Goal: Information Seeking & Learning: Find contact information

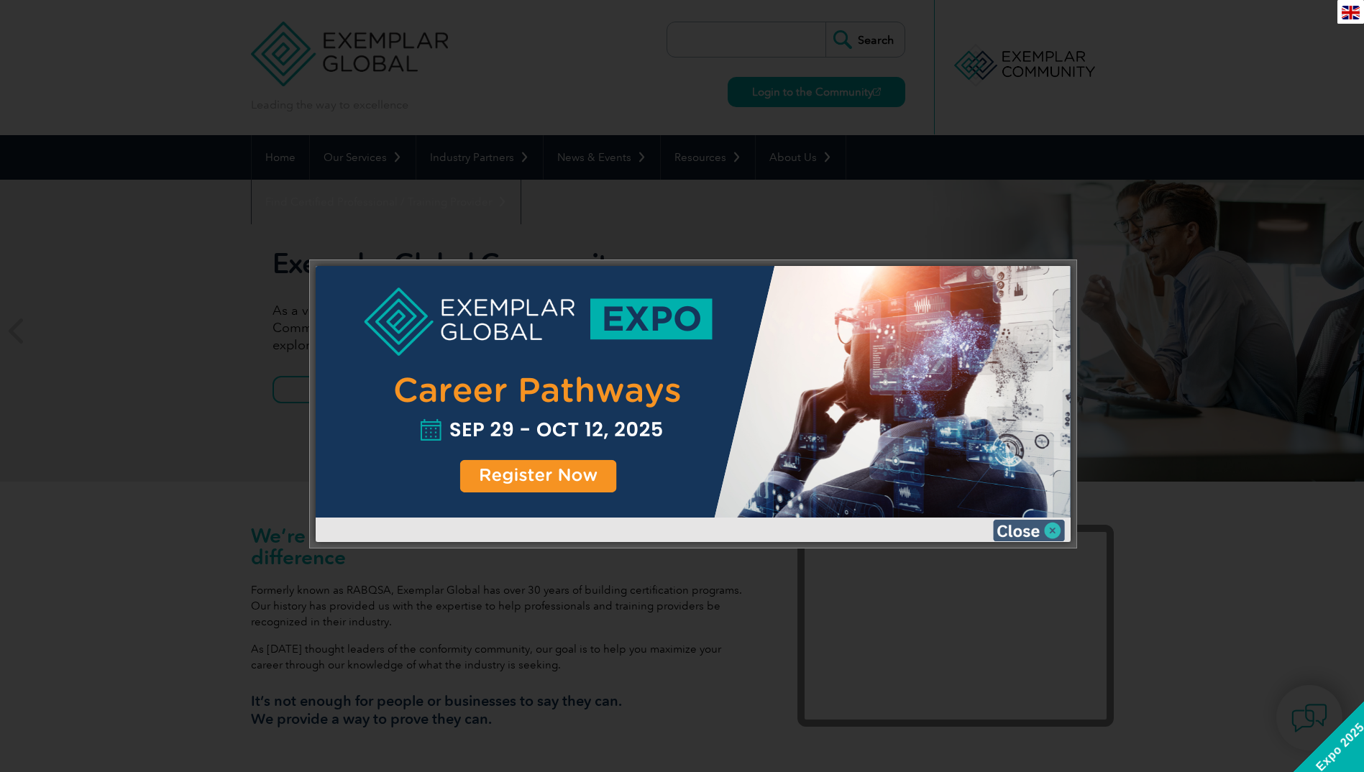
click at [1053, 534] on img at bounding box center [1029, 531] width 72 height 22
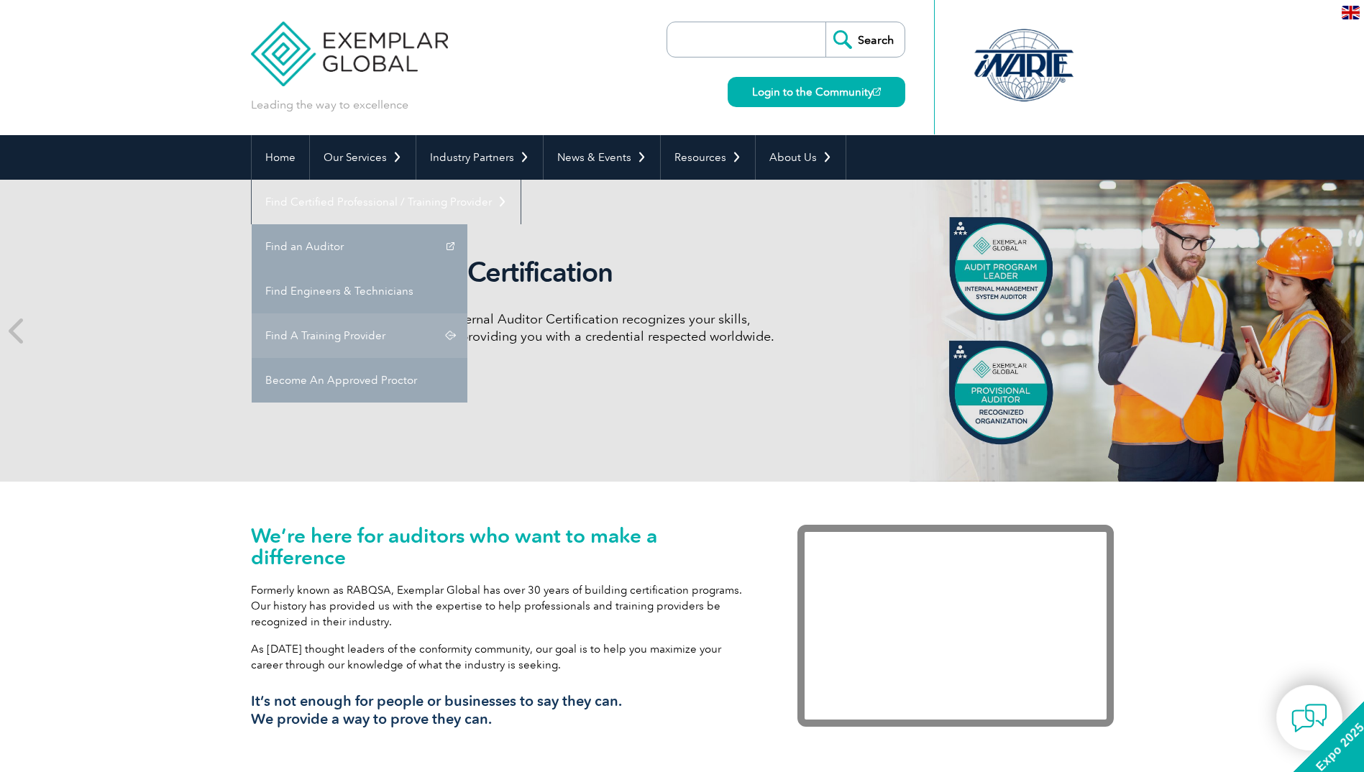
click at [467, 314] on link "Find A Training Provider" at bounding box center [360, 336] width 216 height 45
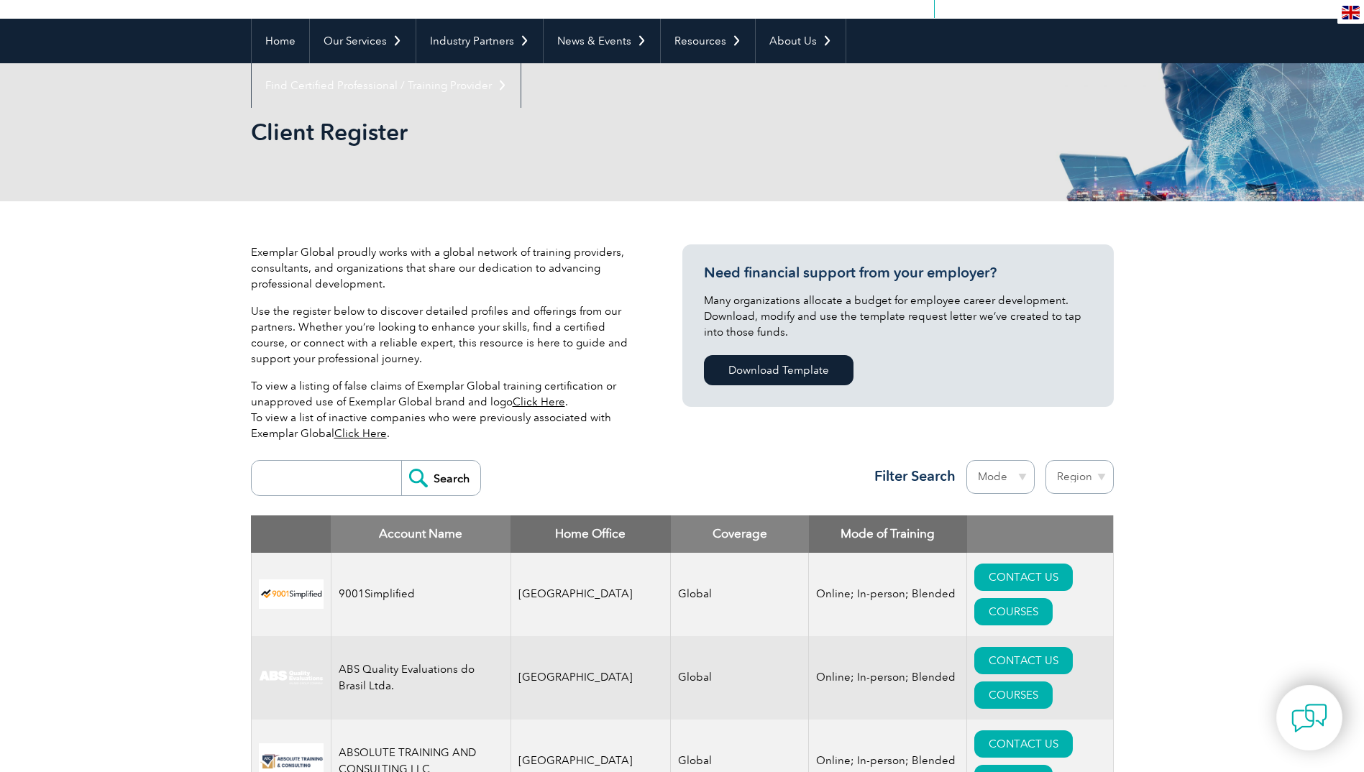
scroll to position [144, 0]
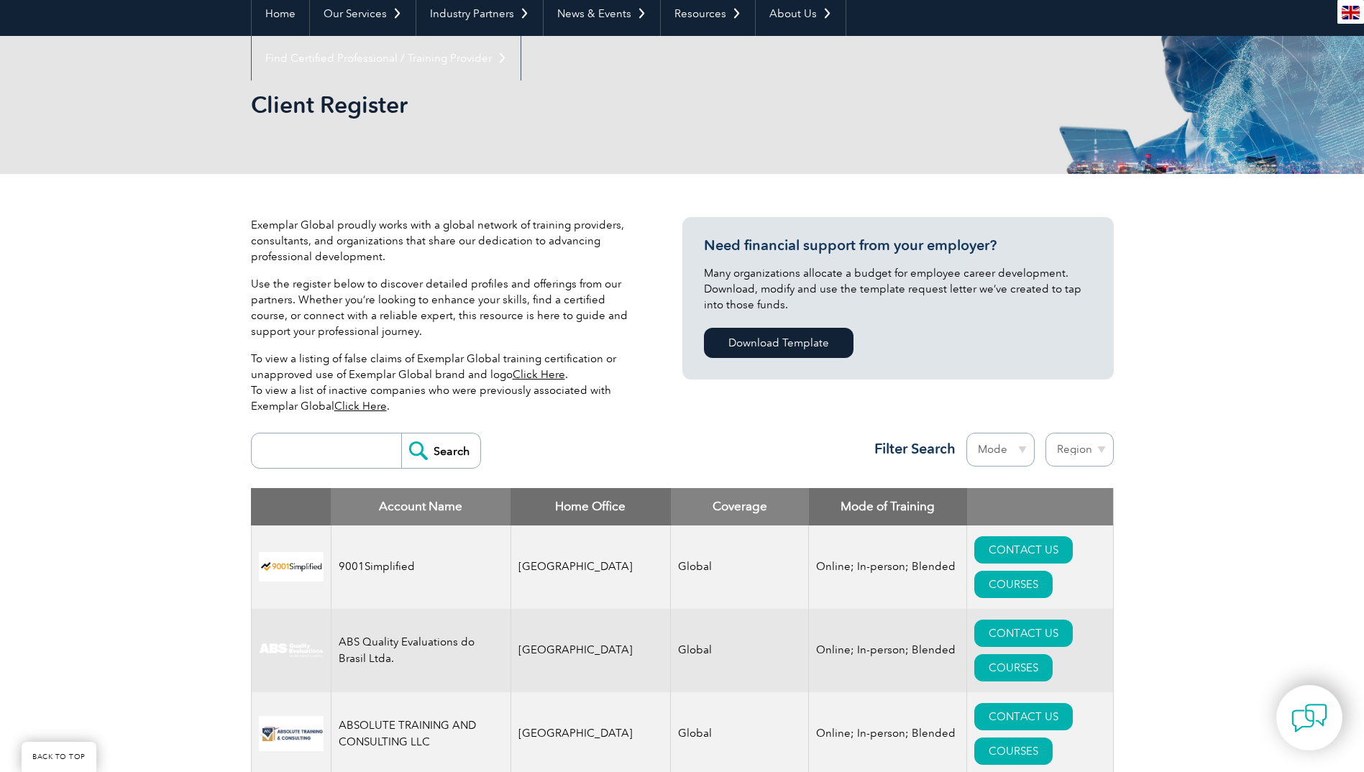
click at [331, 445] on input "search" at bounding box center [330, 451] width 142 height 35
type input "[GEOGRAPHIC_DATA]"
click at [442, 455] on input "Search" at bounding box center [440, 451] width 79 height 35
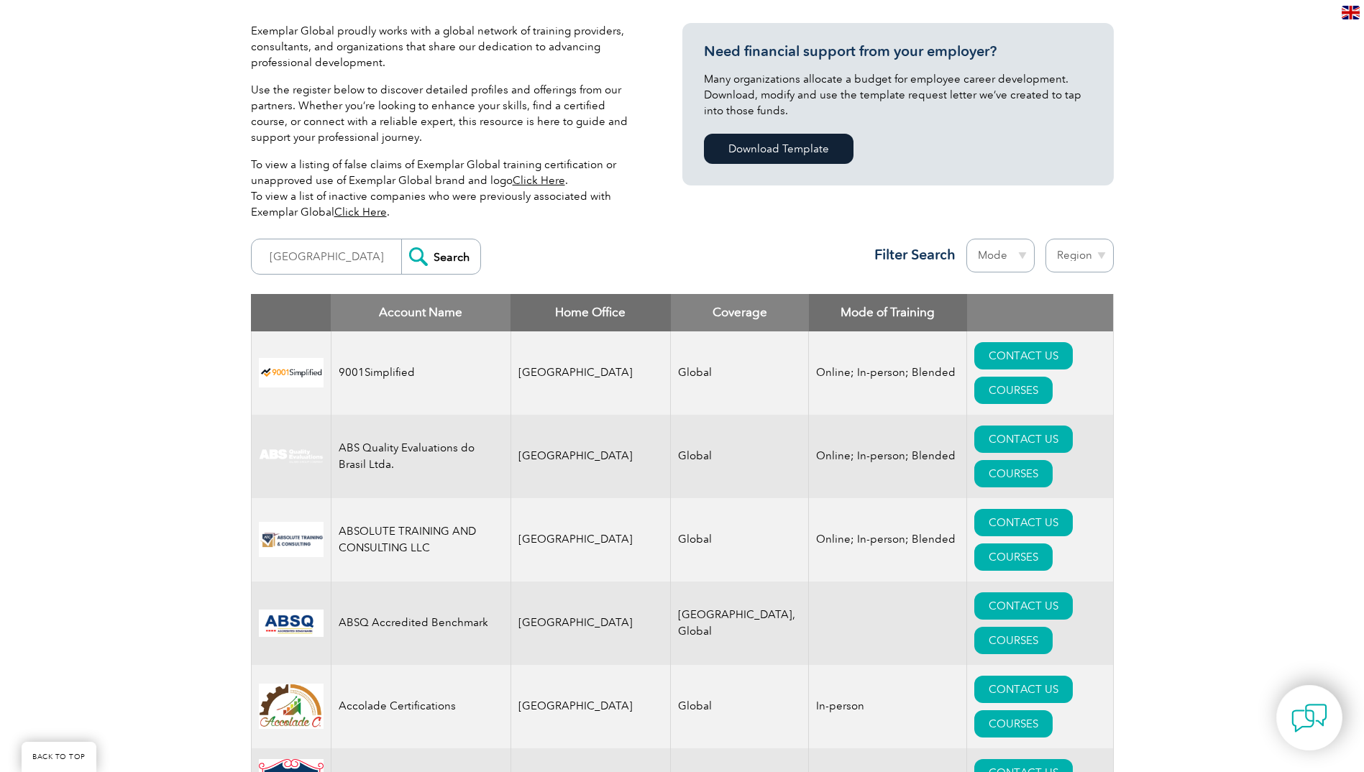
scroll to position [360, 0]
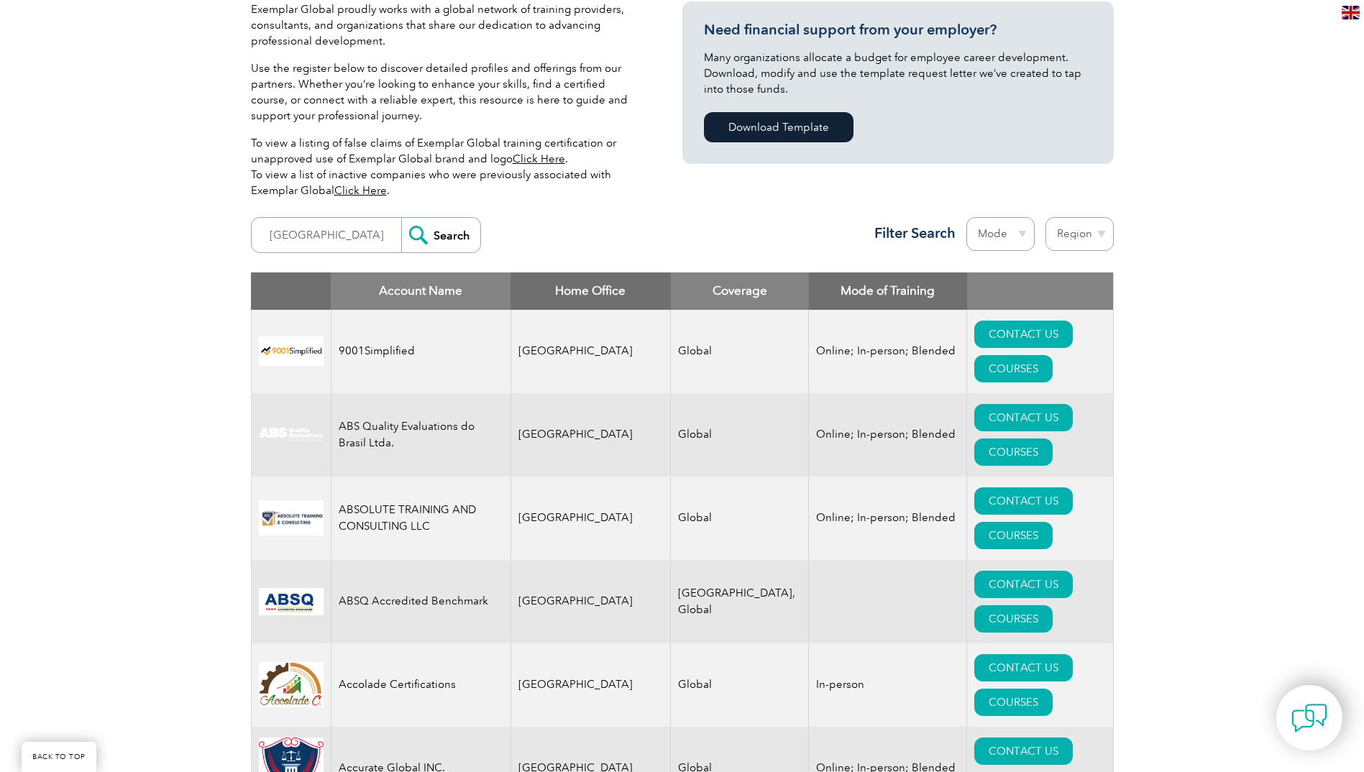
click at [1020, 234] on select "Mode Online In-person Blended" at bounding box center [1000, 234] width 68 height 34
click at [1109, 237] on select "Region Australia Bahrain Bangladesh Brazil Canada Colombia Dominican Republic E…" at bounding box center [1080, 234] width 68 height 34
select select "[GEOGRAPHIC_DATA]"
click at [1046, 217] on select "Region Australia Bahrain Bangladesh Brazil Canada Colombia Dominican Republic E…" at bounding box center [1080, 234] width 68 height 34
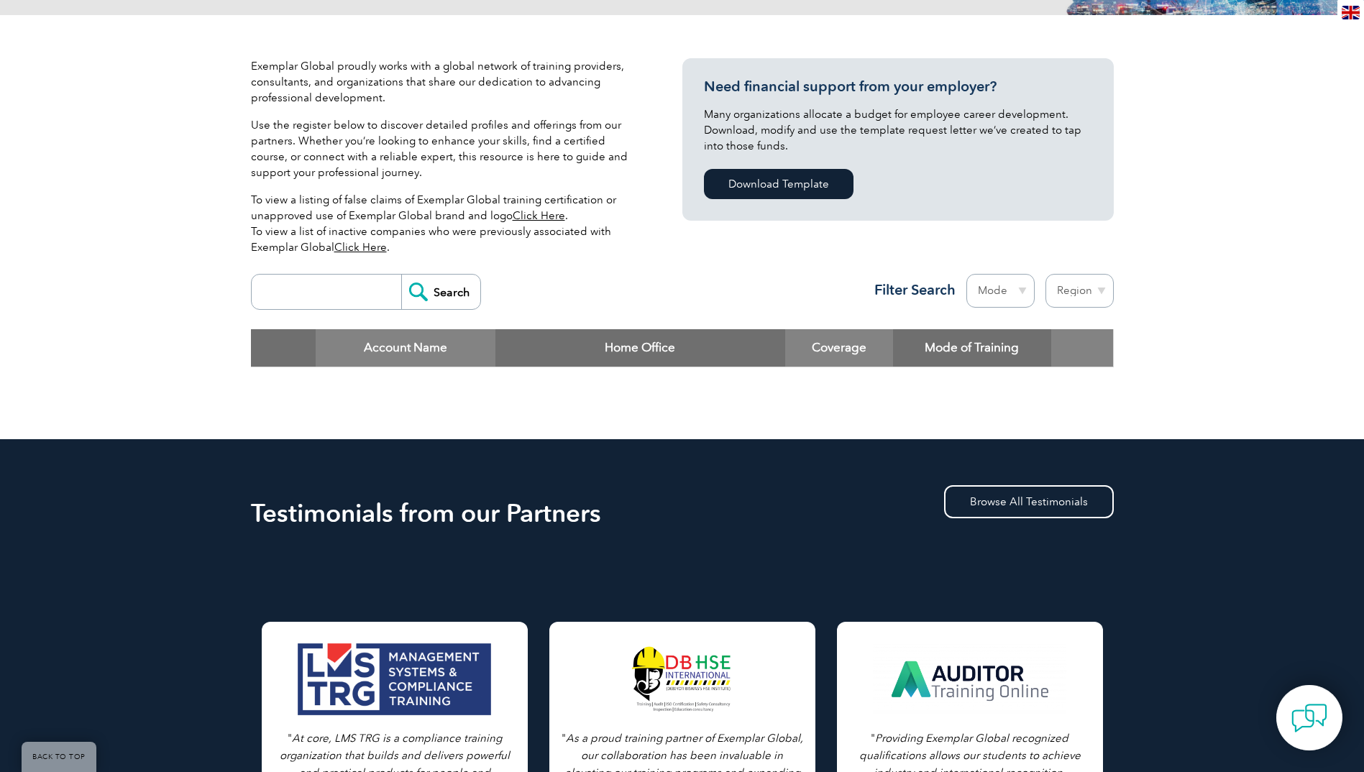
scroll to position [288, 0]
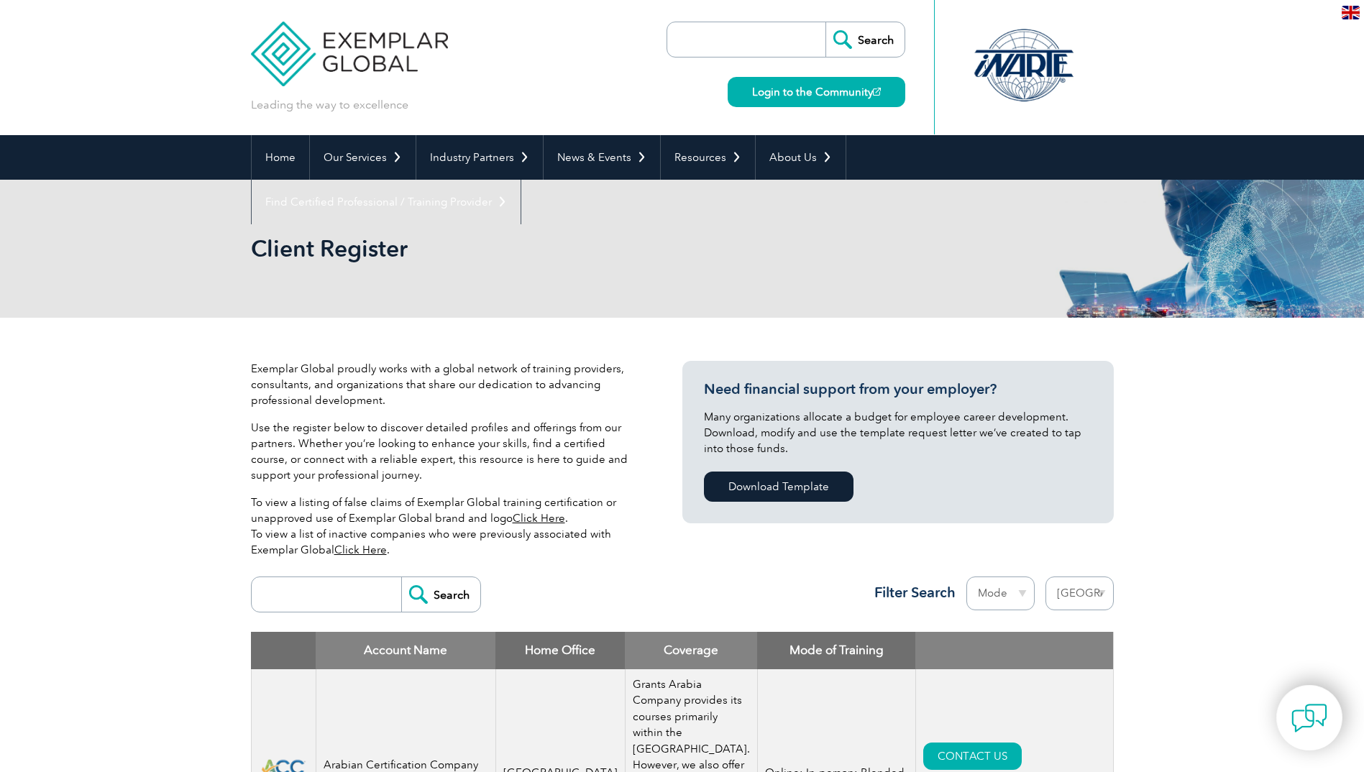
select select "[GEOGRAPHIC_DATA]"
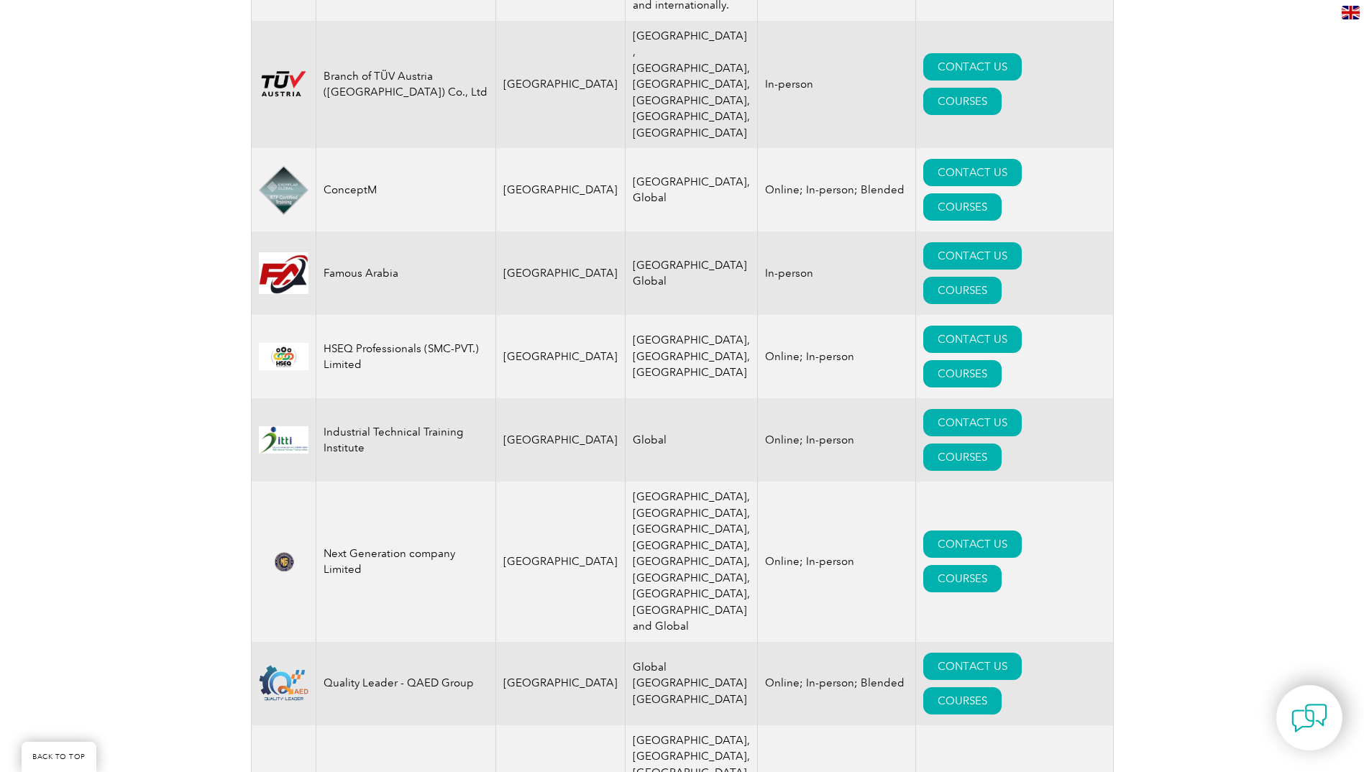
scroll to position [863, 0]
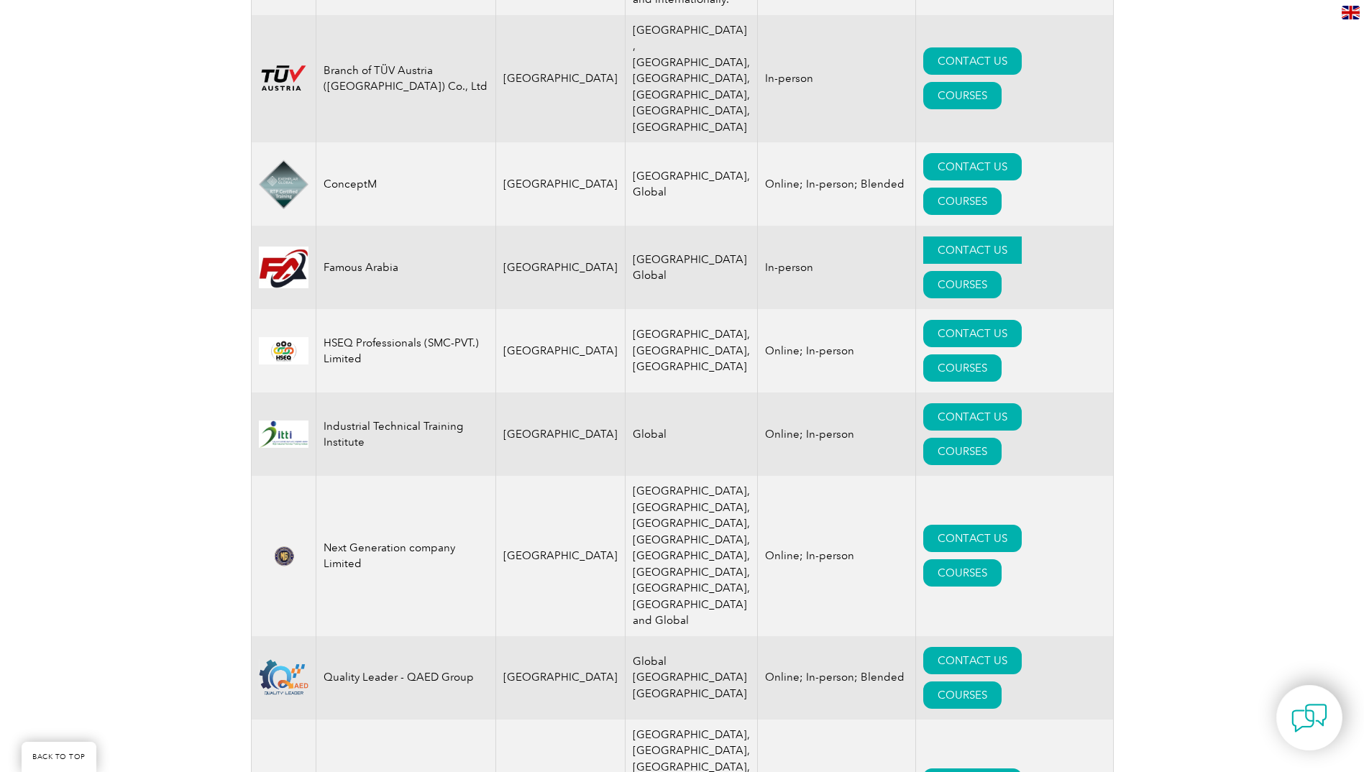
click at [945, 243] on link "CONTACT US" at bounding box center [972, 250] width 99 height 27
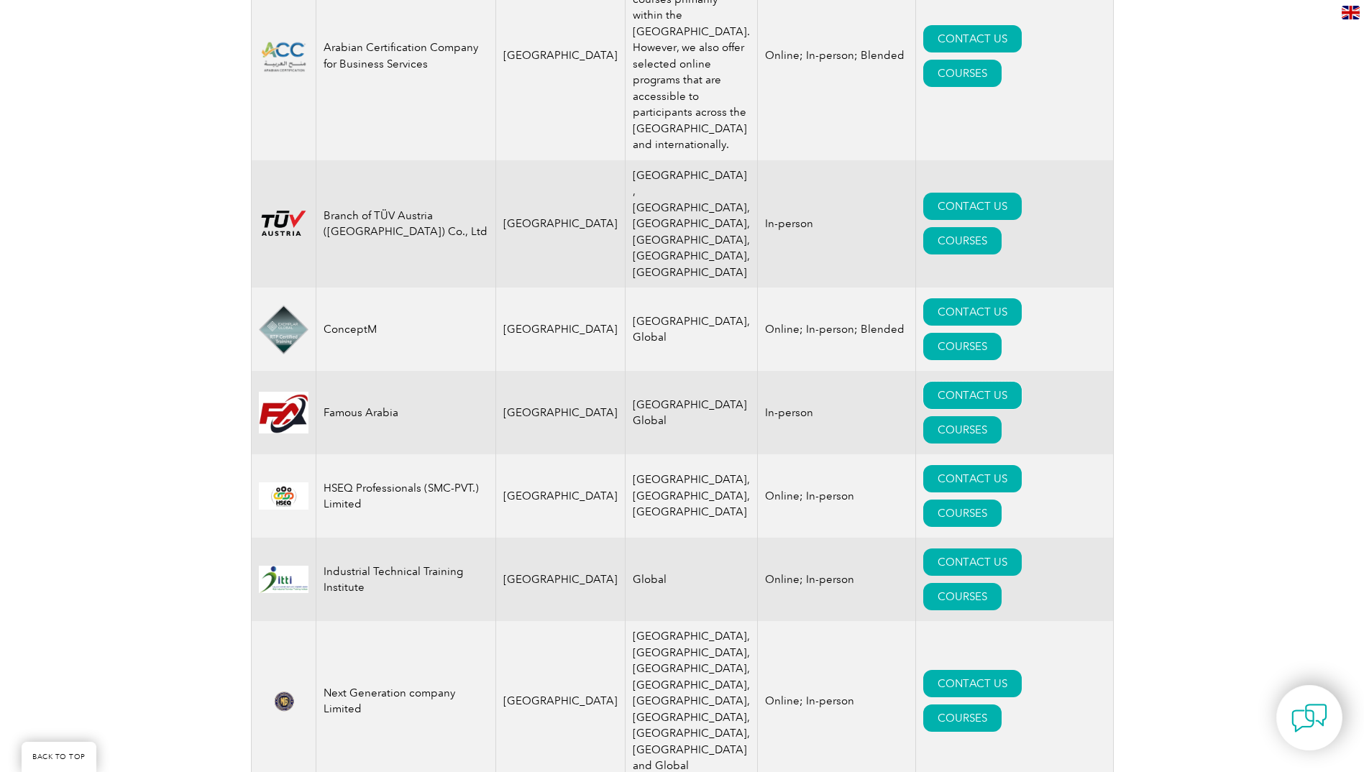
scroll to position [719, 0]
